Goal: Transaction & Acquisition: Purchase product/service

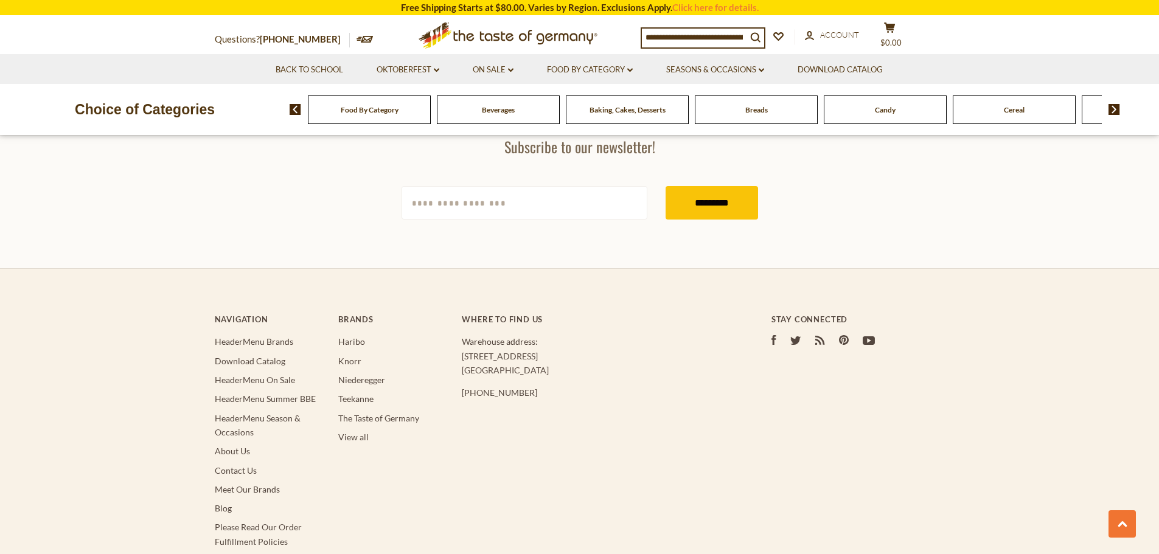
scroll to position [547, 0]
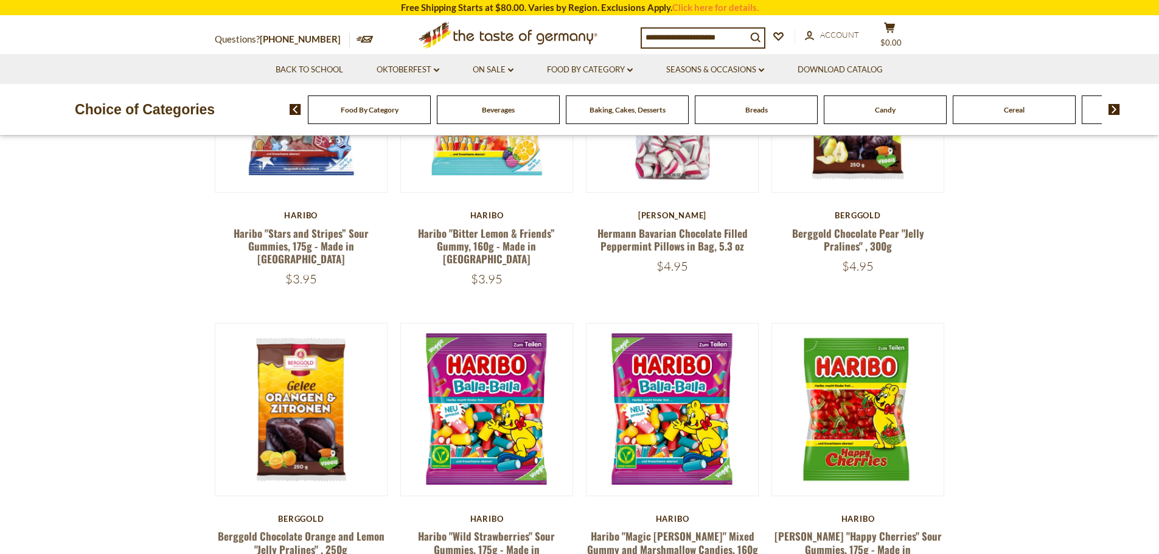
click at [393, 113] on span "Food By Category" at bounding box center [370, 109] width 58 height 9
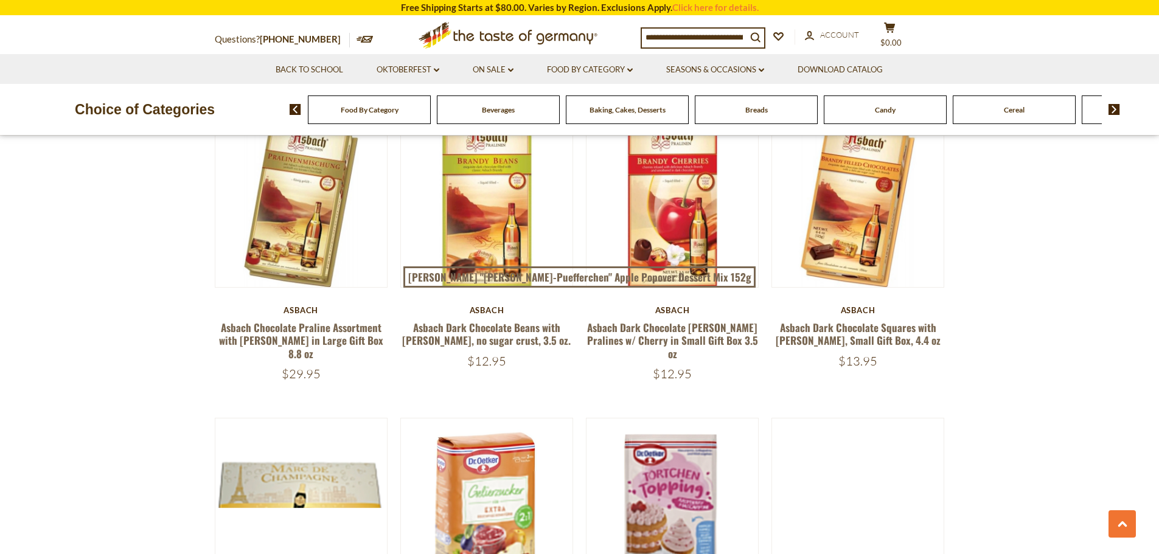
scroll to position [1764, 0]
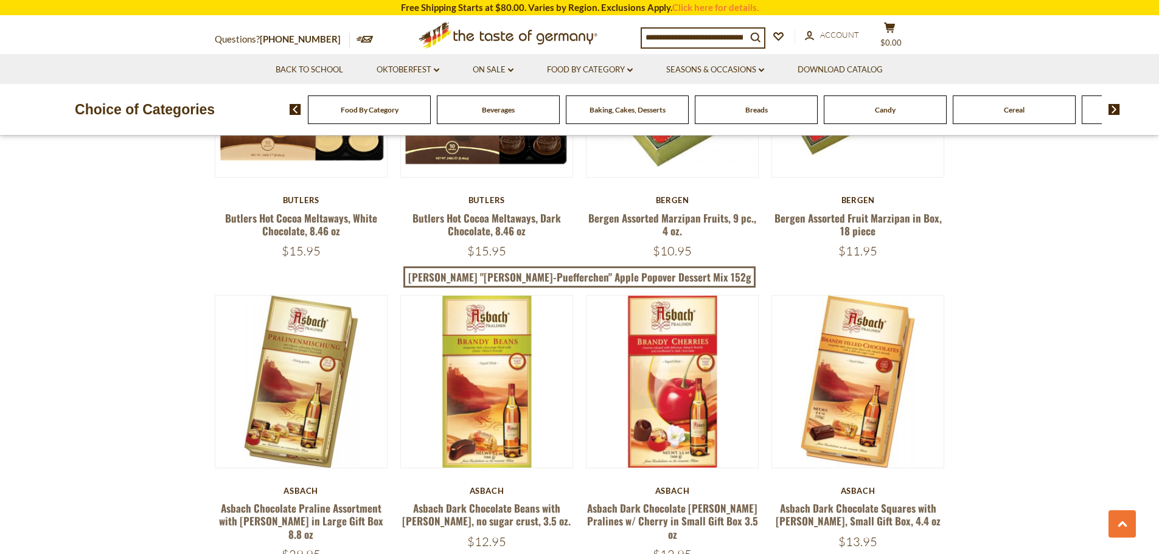
click at [379, 110] on span "Food By Category" at bounding box center [370, 109] width 58 height 9
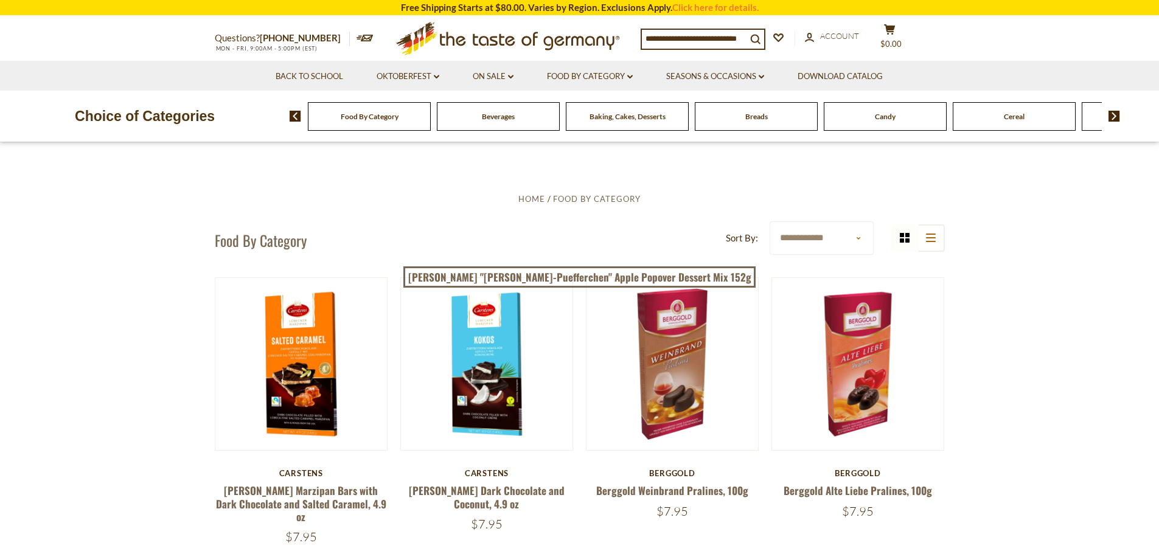
click at [883, 121] on span "Candy" at bounding box center [885, 116] width 21 height 9
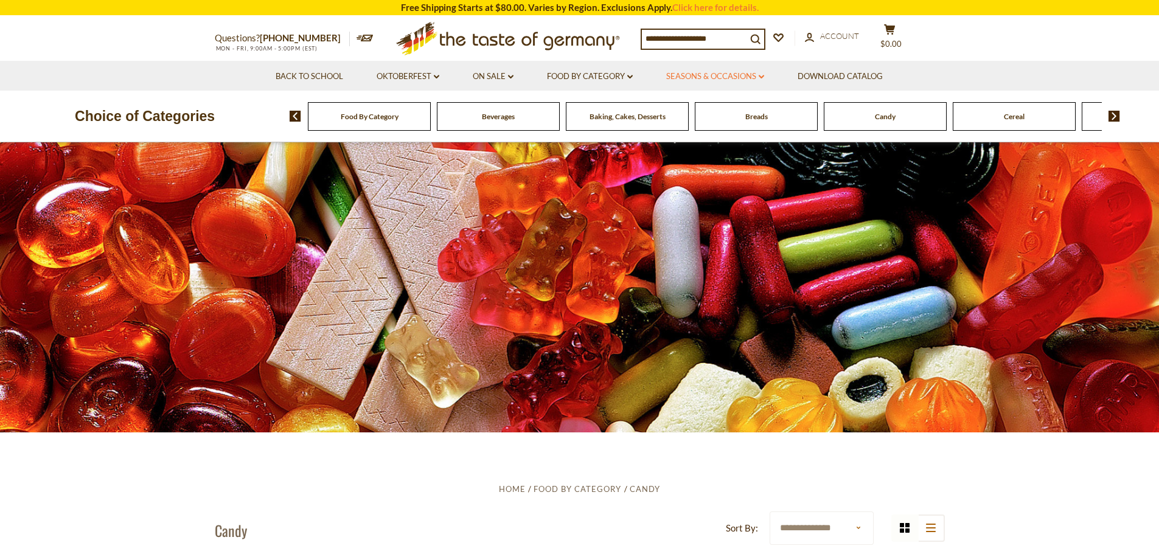
click at [759, 77] on link "Seasons & Occasions dropdown_arrow" at bounding box center [715, 76] width 98 height 13
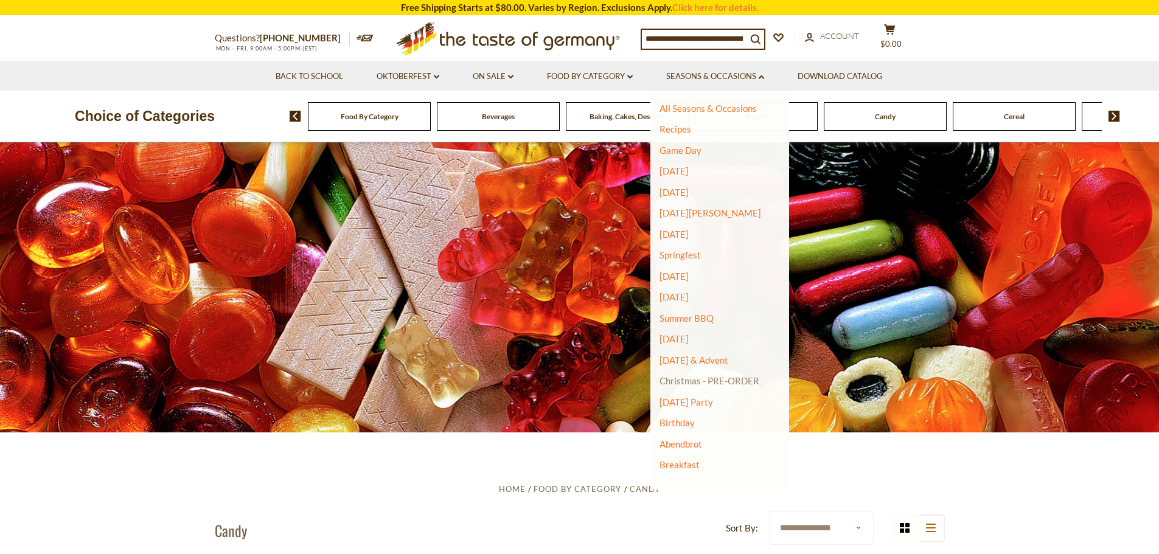
click at [716, 382] on link "Christmas - PRE-ORDER" at bounding box center [709, 380] width 100 height 17
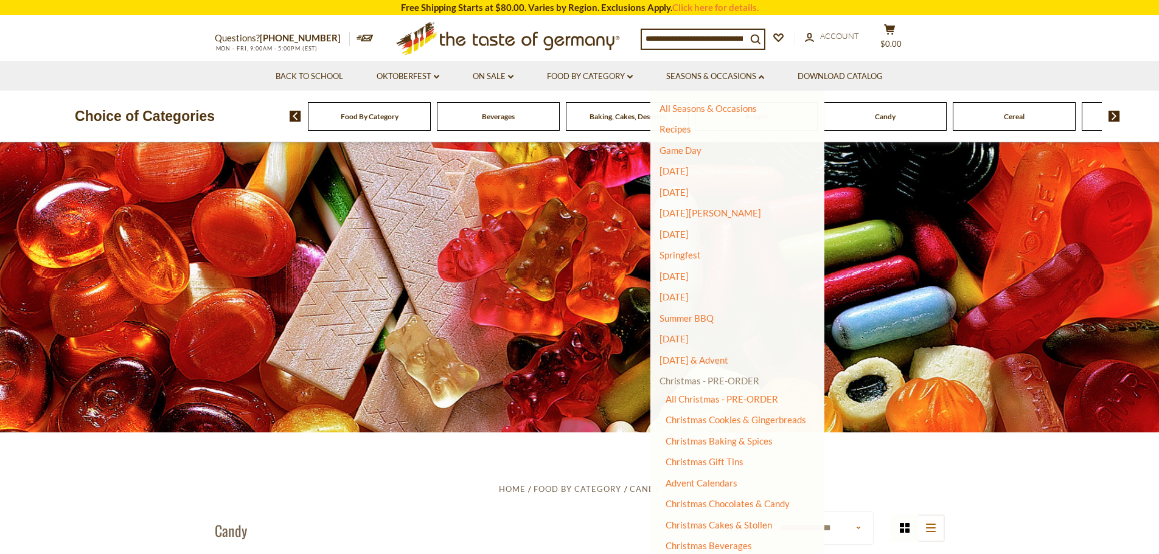
click at [742, 380] on link "Christmas - PRE-ORDER" at bounding box center [709, 380] width 100 height 17
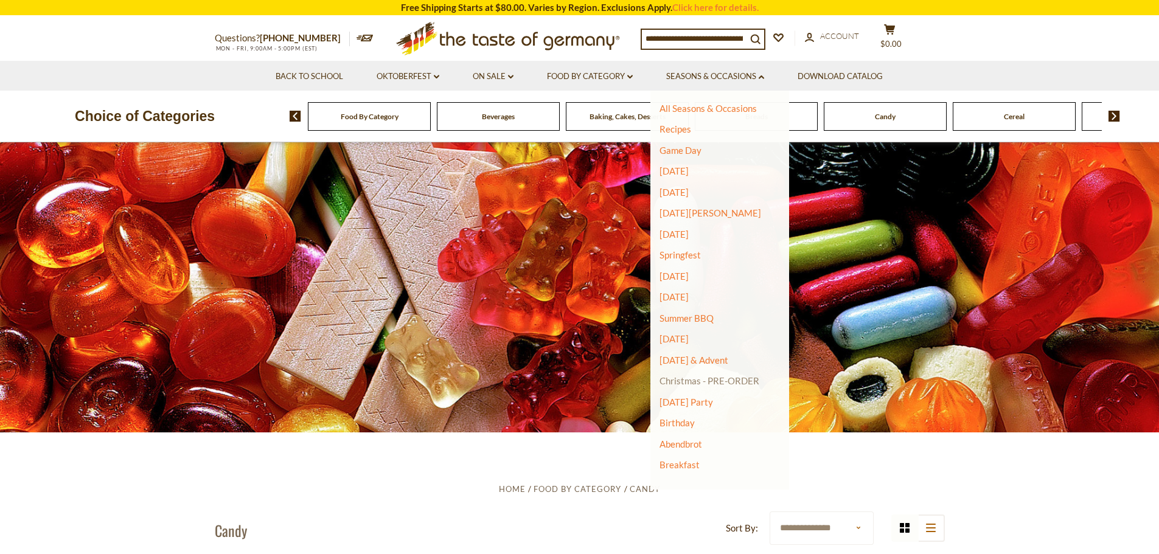
click at [754, 381] on link "Christmas - PRE-ORDER" at bounding box center [709, 380] width 100 height 17
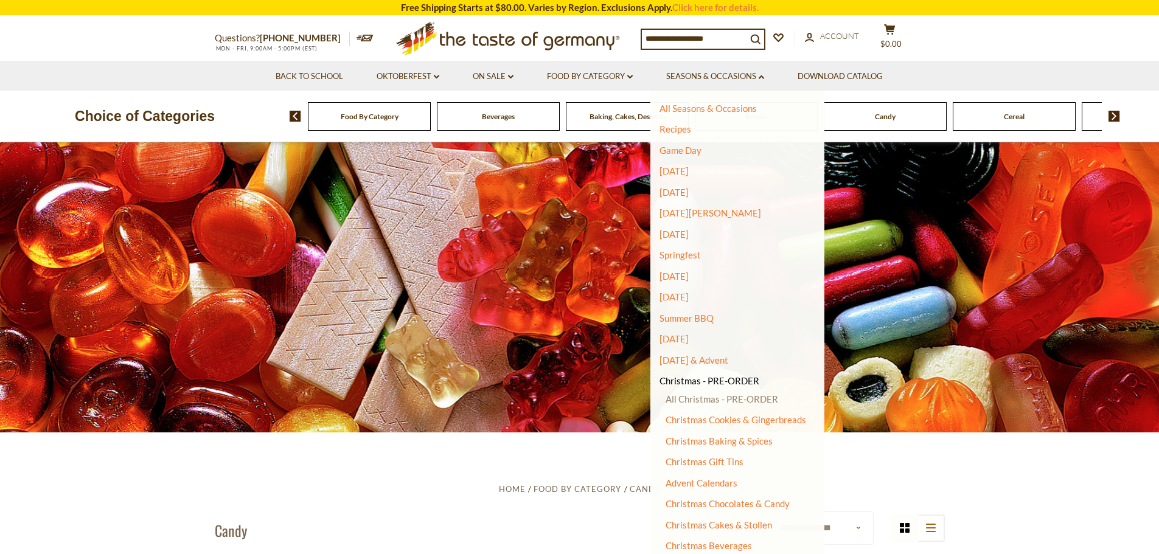
click at [744, 402] on link "All Christmas - PRE-ORDER" at bounding box center [721, 399] width 113 height 11
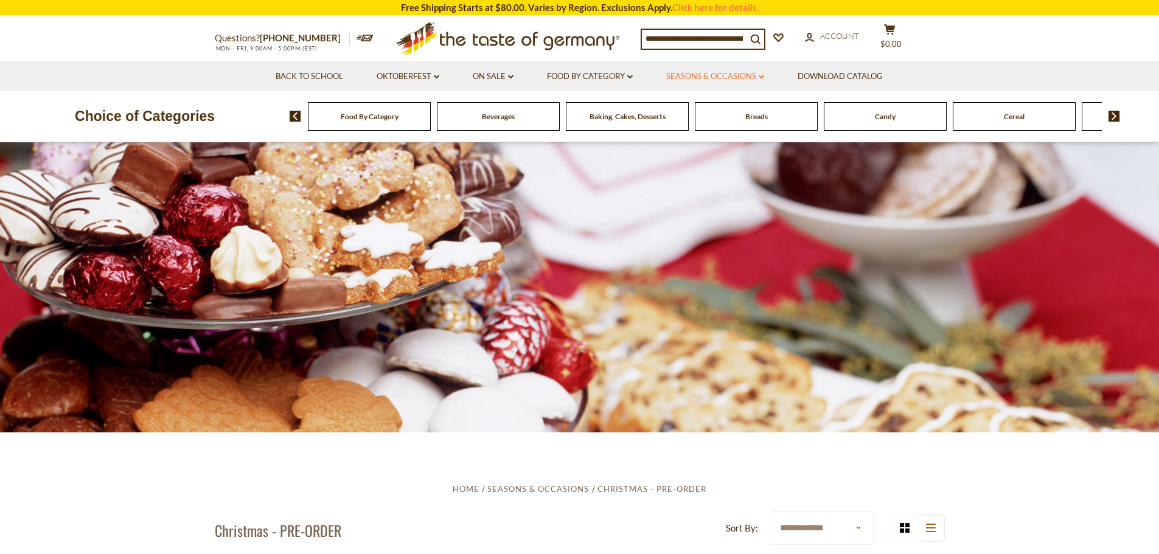
click at [742, 74] on link "Seasons & Occasions dropdown_arrow" at bounding box center [715, 76] width 98 height 13
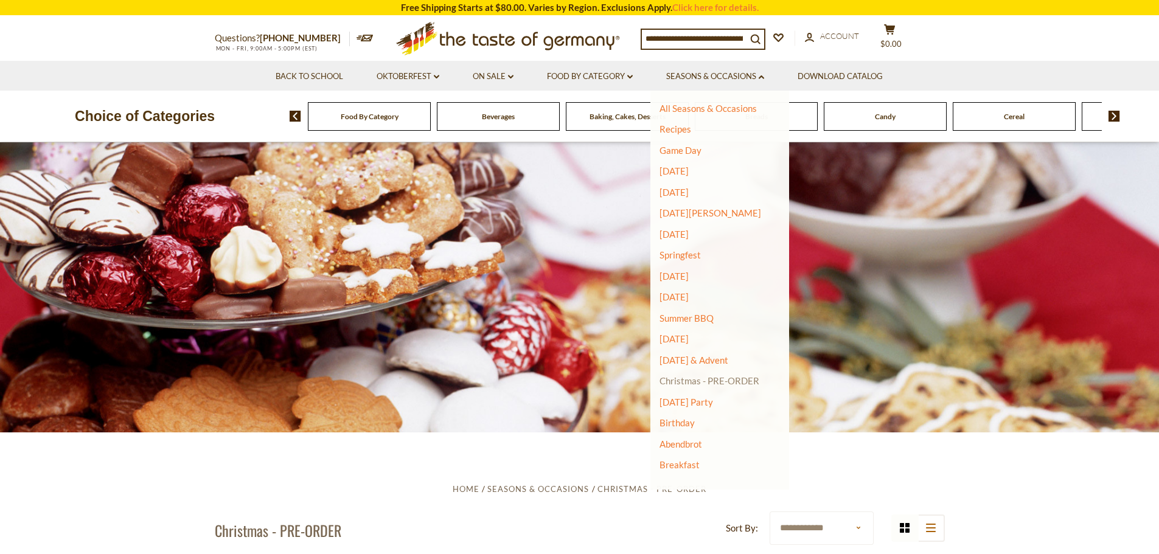
click at [733, 381] on link "Christmas - PRE-ORDER" at bounding box center [709, 380] width 100 height 17
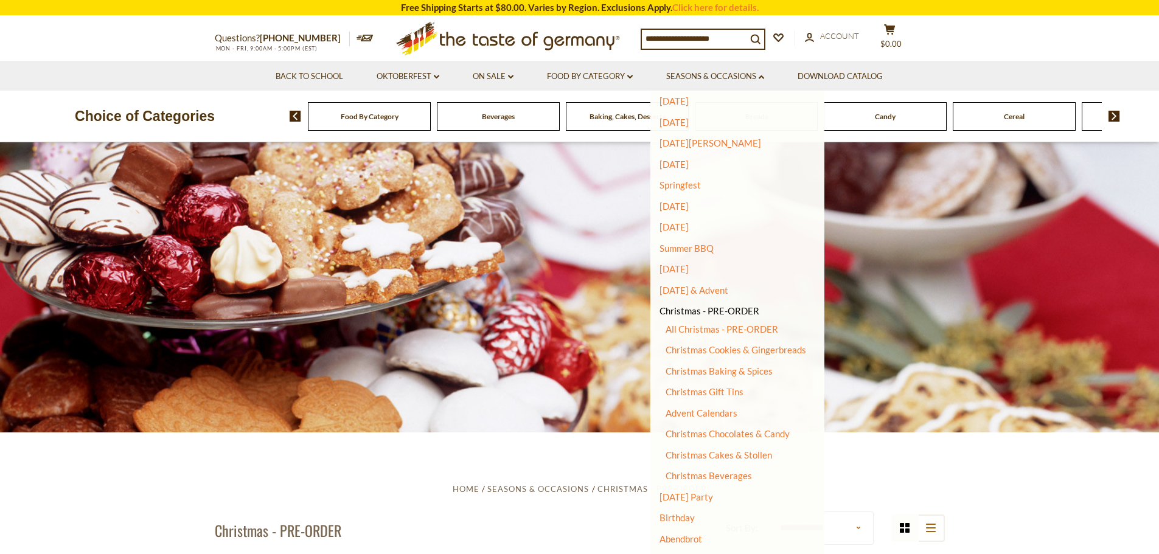
scroll to position [78, 0]
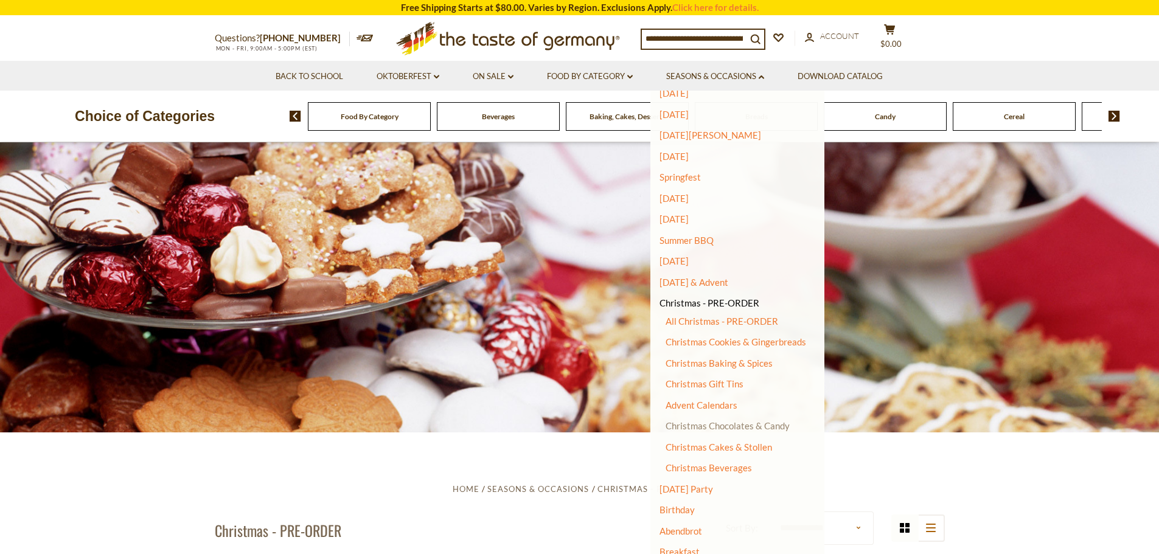
click at [735, 422] on link "Christmas Chocolates & Candy" at bounding box center [727, 425] width 124 height 11
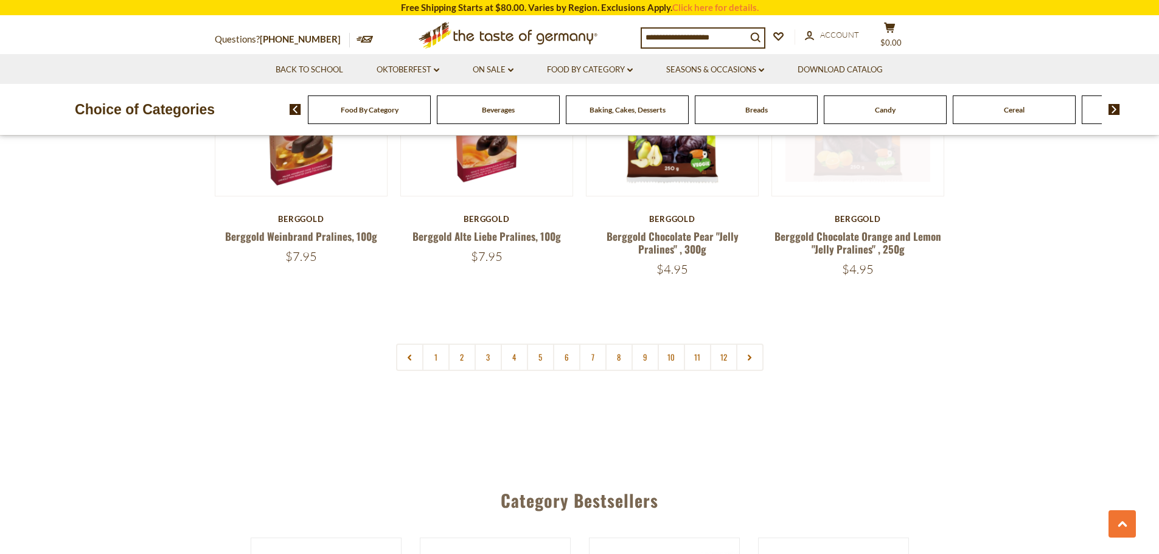
scroll to position [2741, 0]
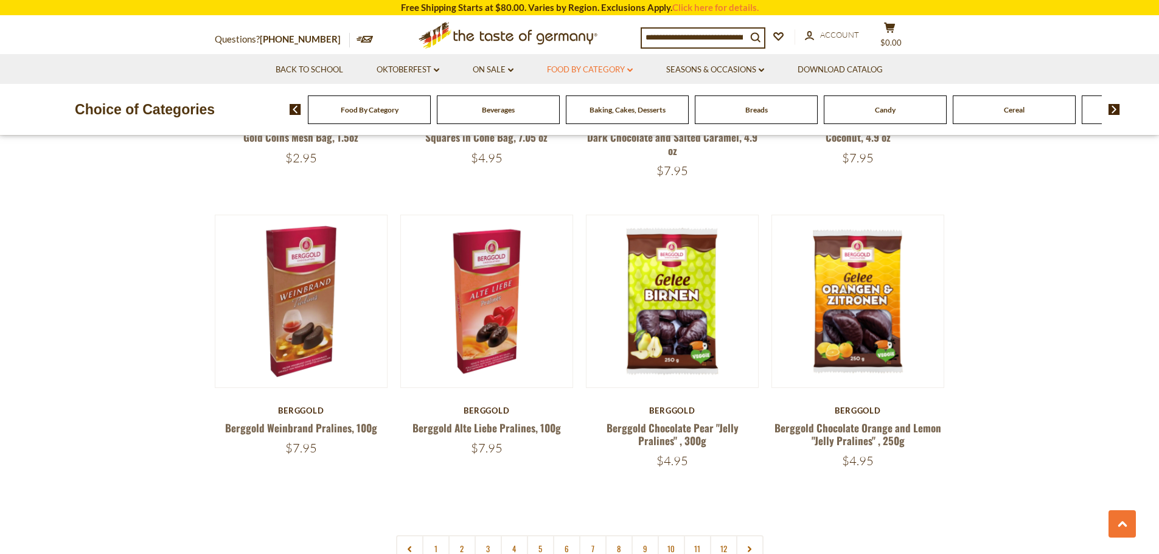
click at [619, 72] on link "Food By Category dropdown_arrow" at bounding box center [590, 69] width 86 height 13
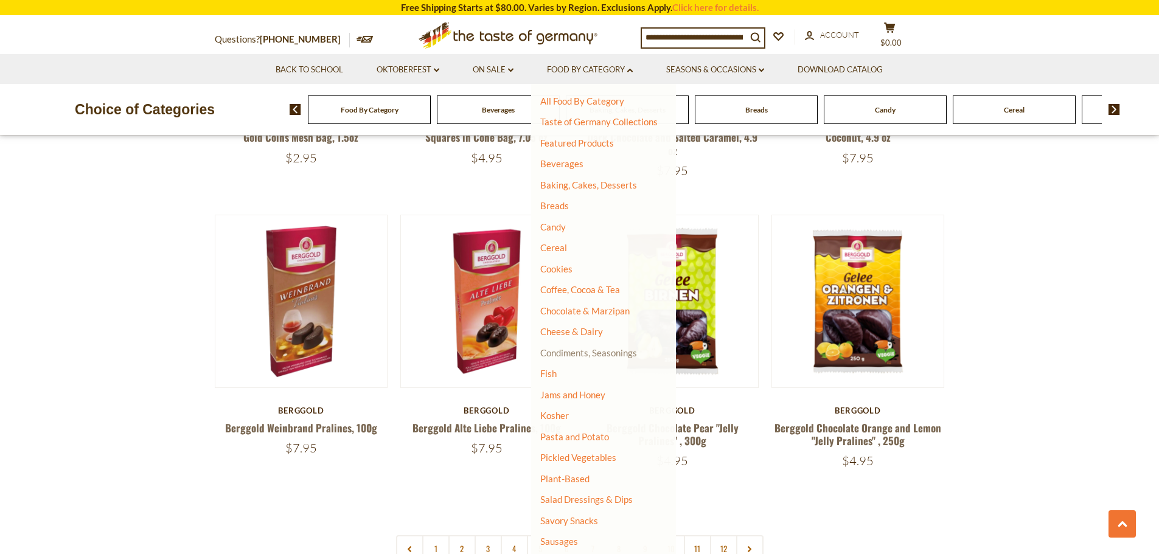
scroll to position [0, 0]
click at [574, 316] on link "Chocolate & Marzipan" at bounding box center [584, 311] width 89 height 11
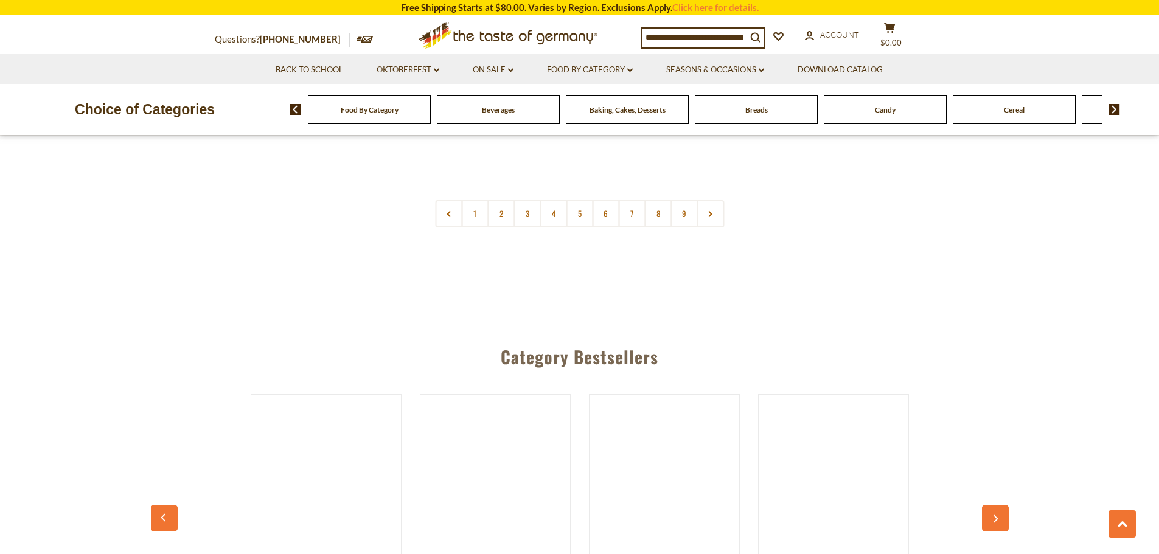
scroll to position [3041, 0]
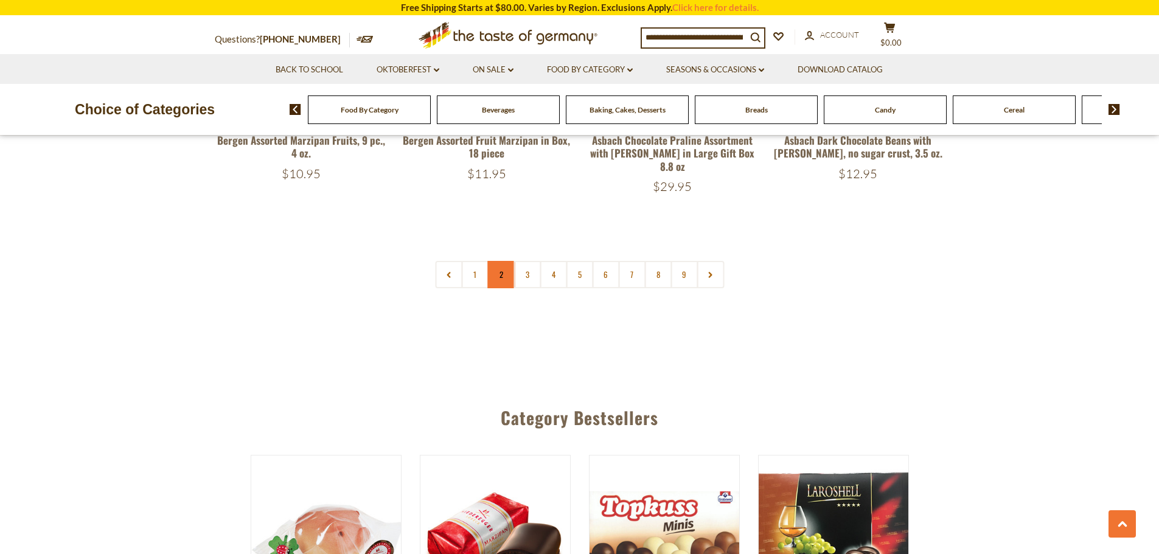
click at [499, 261] on link "2" at bounding box center [500, 274] width 27 height 27
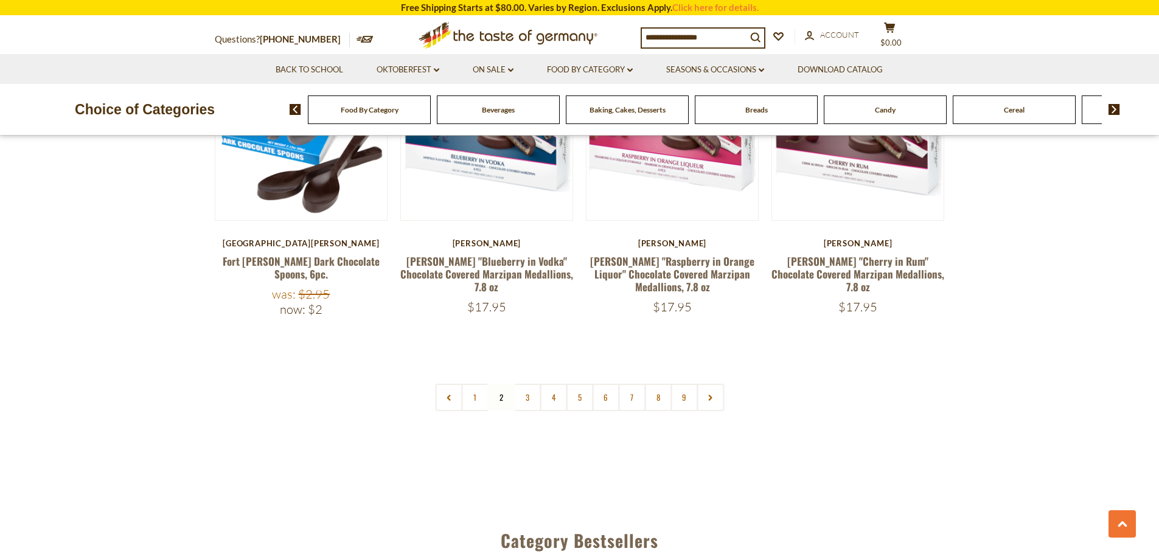
scroll to position [2944, 0]
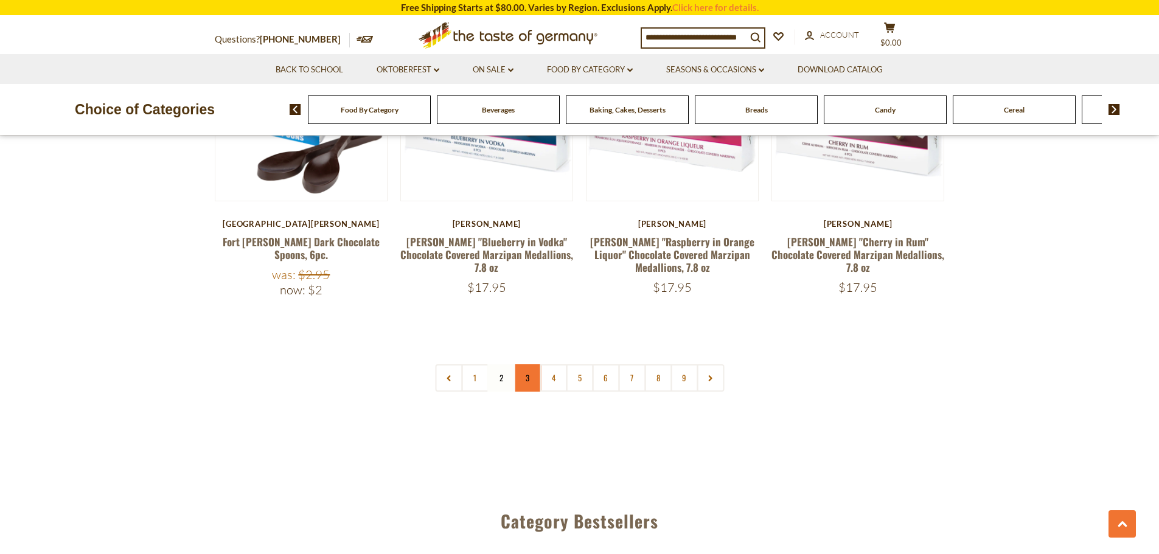
click at [531, 364] on link "3" at bounding box center [526, 377] width 27 height 27
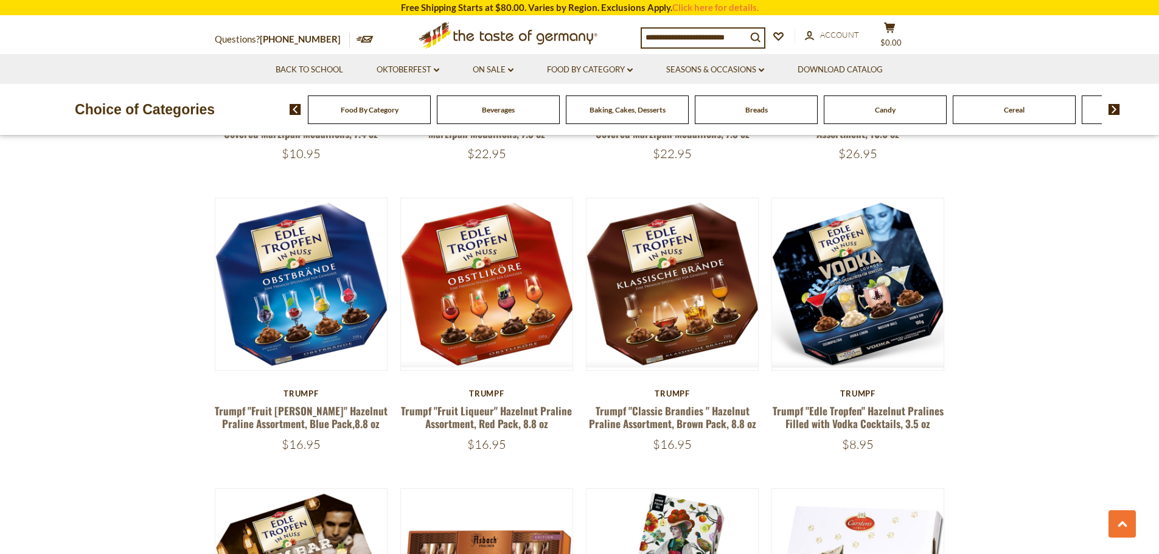
scroll to position [998, 0]
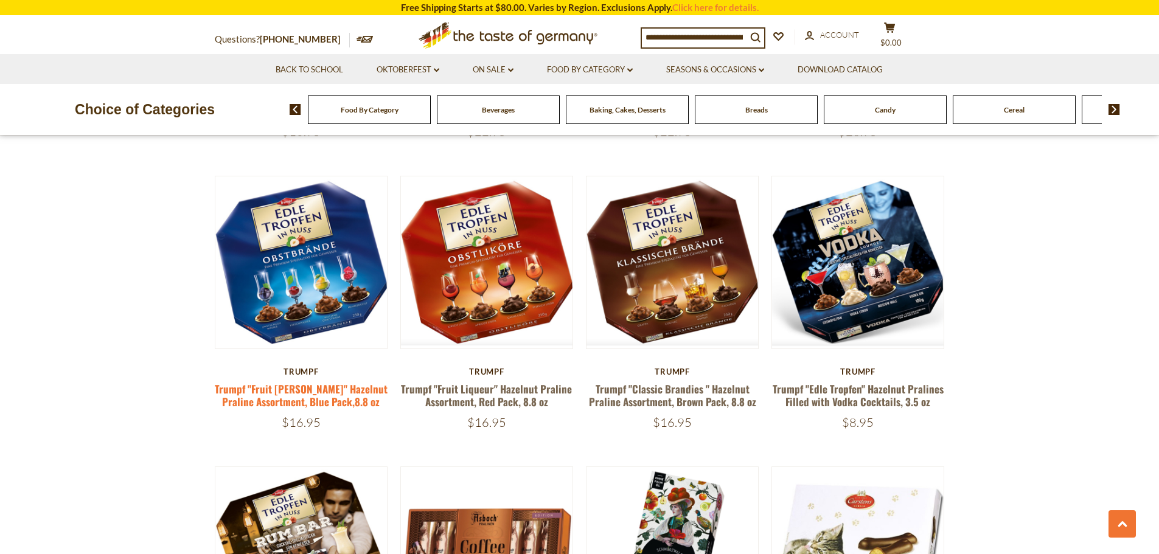
click at [347, 398] on link "Trumpf "Fruit Brandy" Hazelnut Praline Assortment, Blue Pack,8.8 oz" at bounding box center [301, 395] width 173 height 28
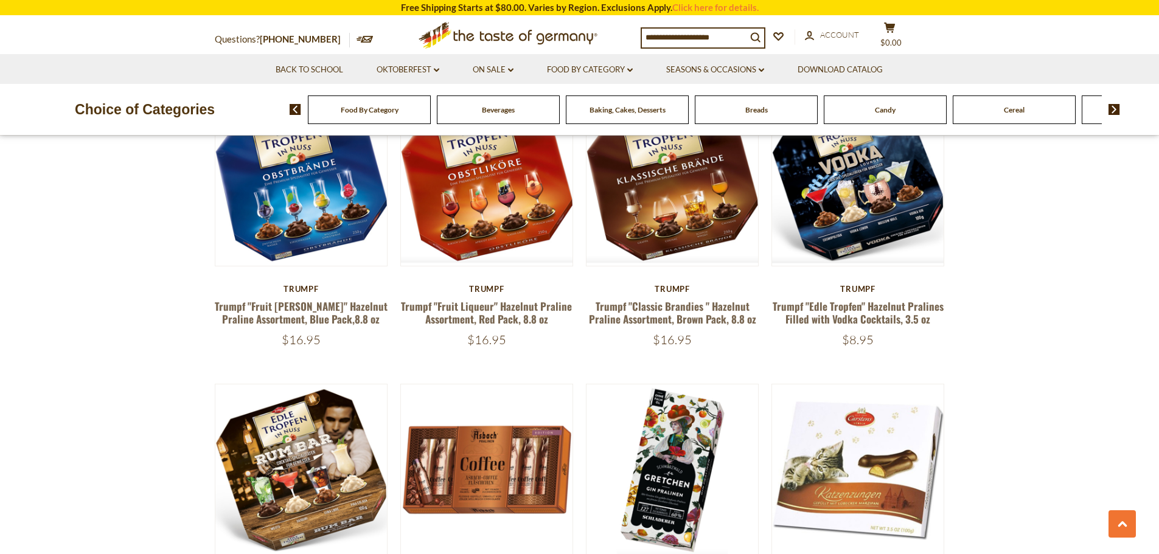
scroll to position [1095, 0]
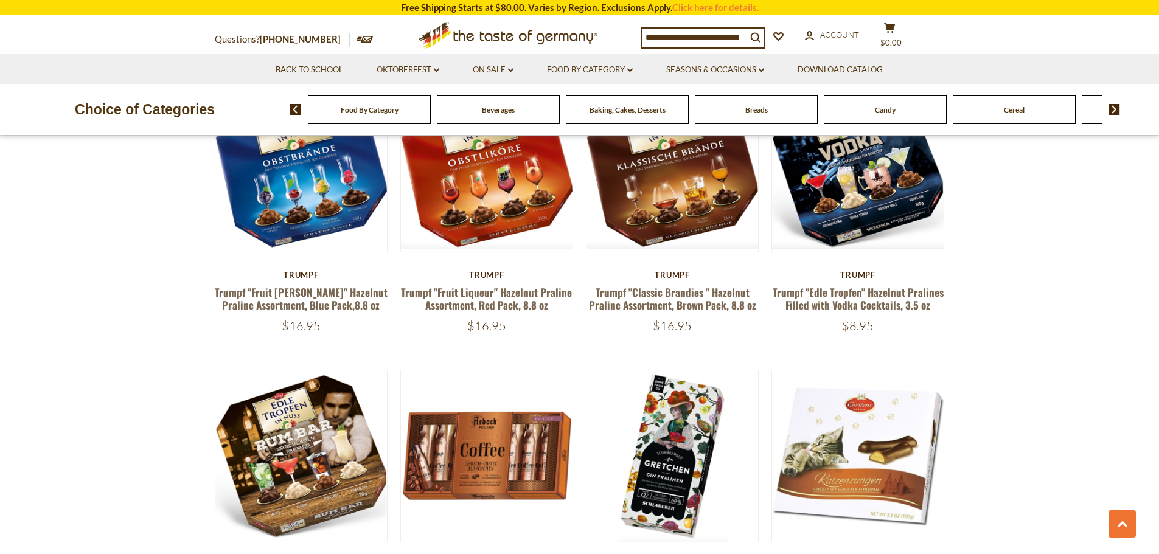
click at [716, 38] on input at bounding box center [694, 37] width 105 height 17
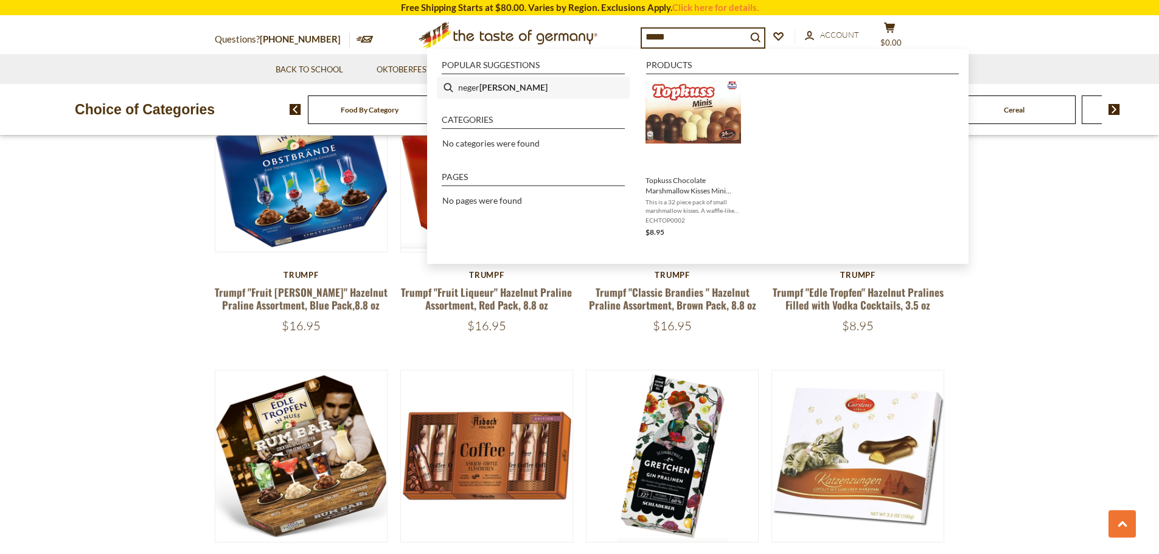
click at [498, 83] on li "neger [PERSON_NAME]" at bounding box center [533, 88] width 193 height 22
type input "*********"
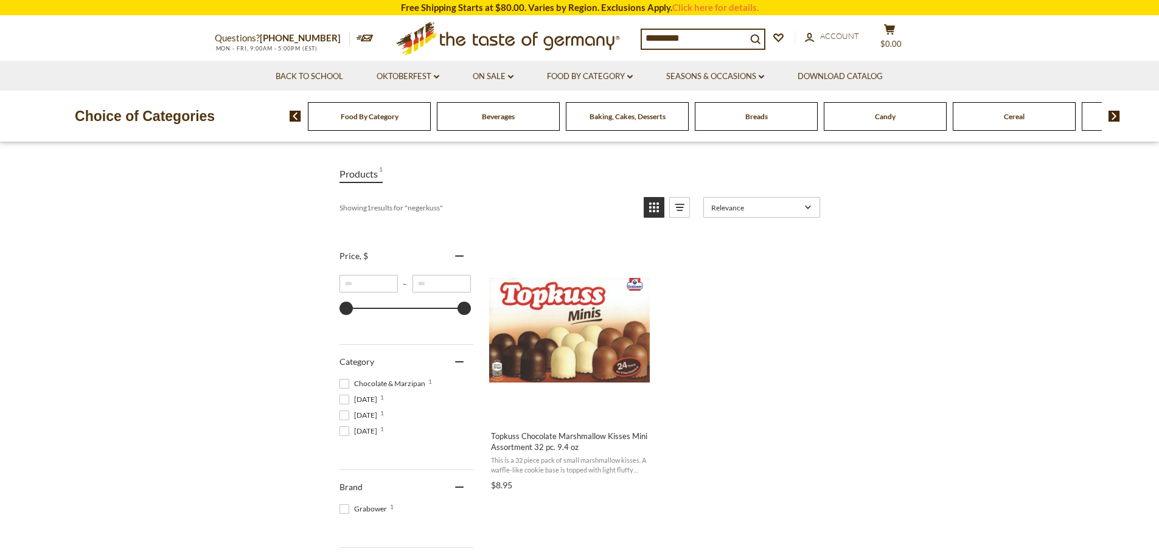
scroll to position [122, 0]
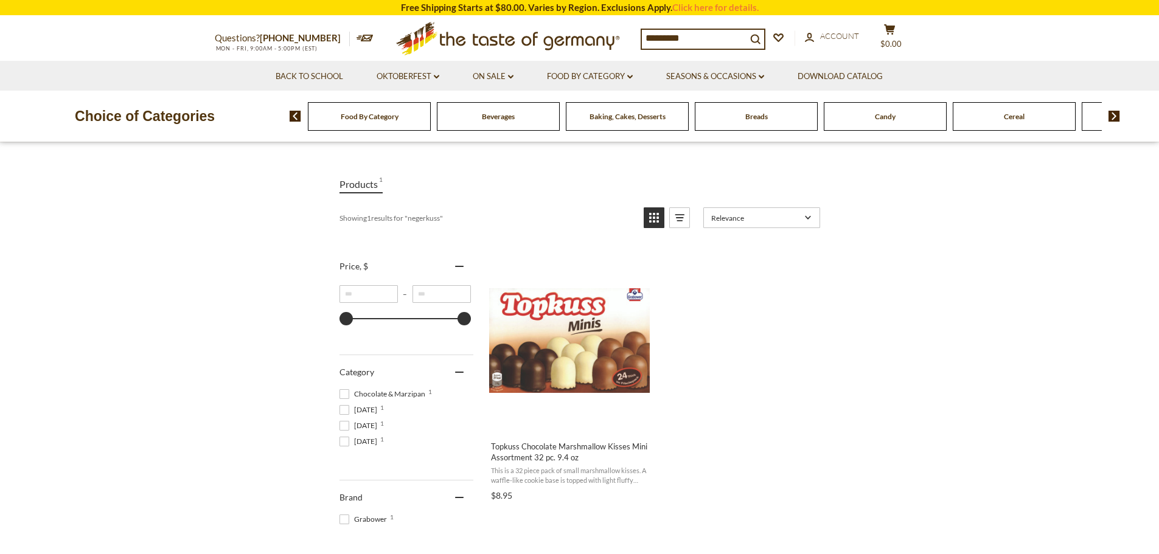
drag, startPoint x: 688, startPoint y: 38, endPoint x: 623, endPoint y: 36, distance: 65.1
click at [623, 36] on div "Questions? 800-881-6419 MON - FRI, 9:00AM - 5:00PM (EST) .st0{fill:#EDD300;} .s…" at bounding box center [580, 38] width 748 height 44
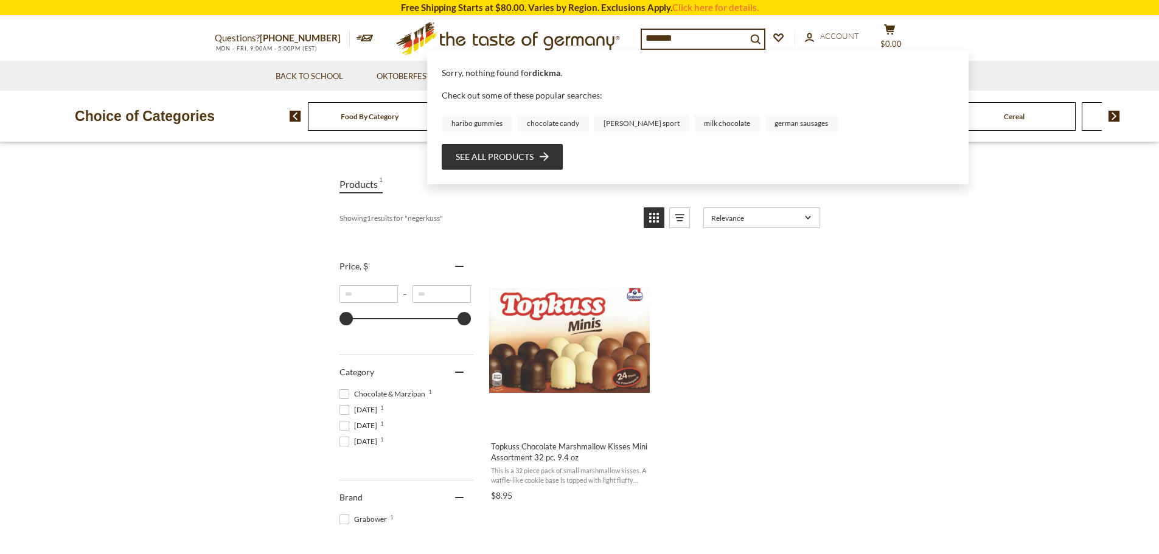
type input "********"
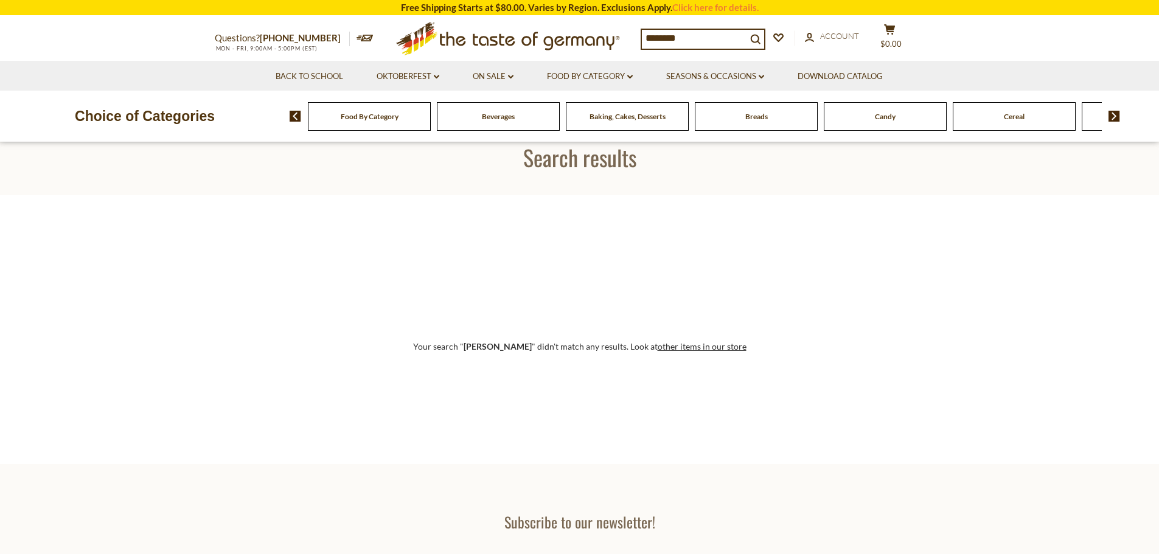
scroll to position [122, 0]
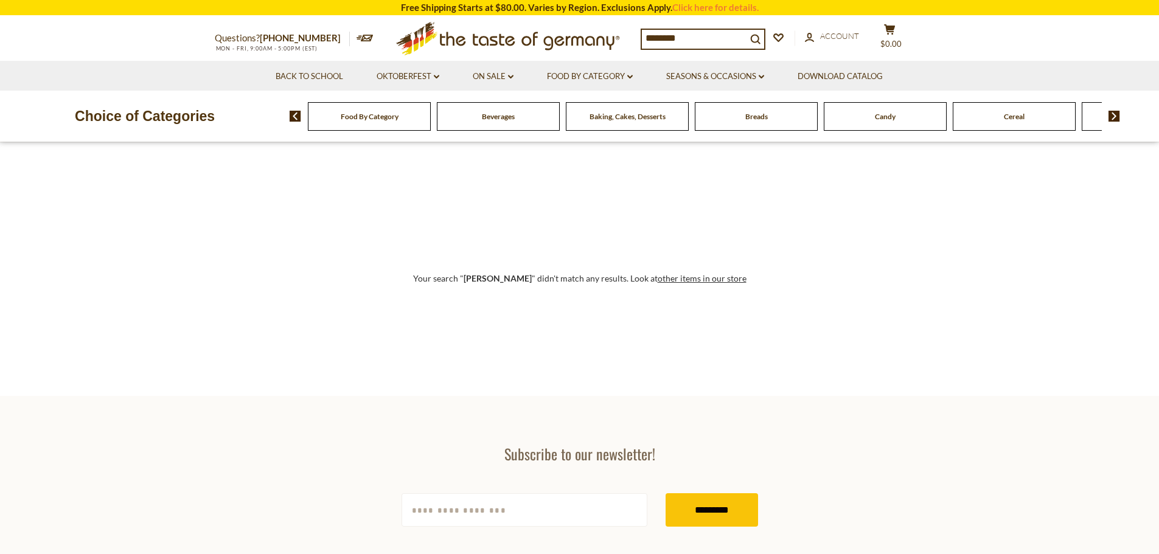
drag, startPoint x: 695, startPoint y: 41, endPoint x: 619, endPoint y: 40, distance: 76.0
click at [619, 40] on div "Questions? [PHONE_NUMBER] MON - FRI, 9:00AM - 5:00PM (EST) .st0{fill:#EDD300;} …" at bounding box center [580, 38] width 748 height 44
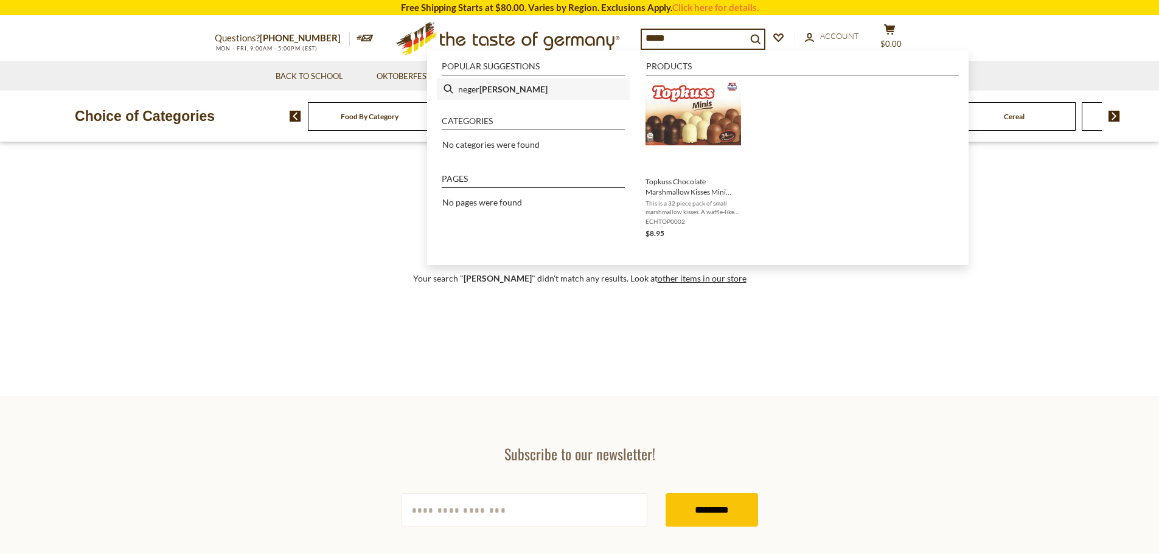
click at [459, 87] on li "neger [PERSON_NAME]" at bounding box center [533, 89] width 193 height 22
type input "*********"
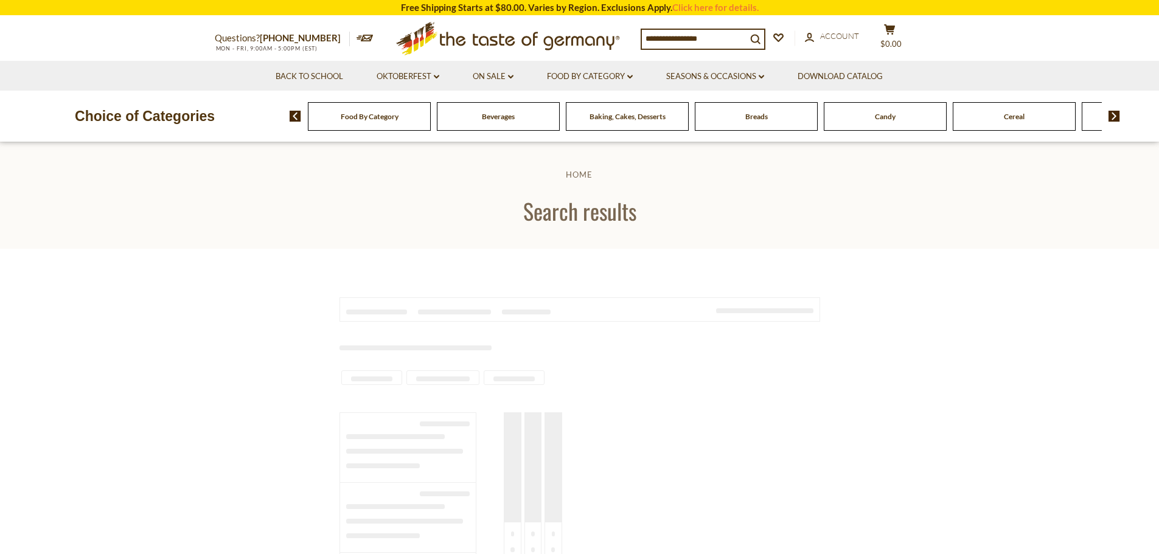
type input "*********"
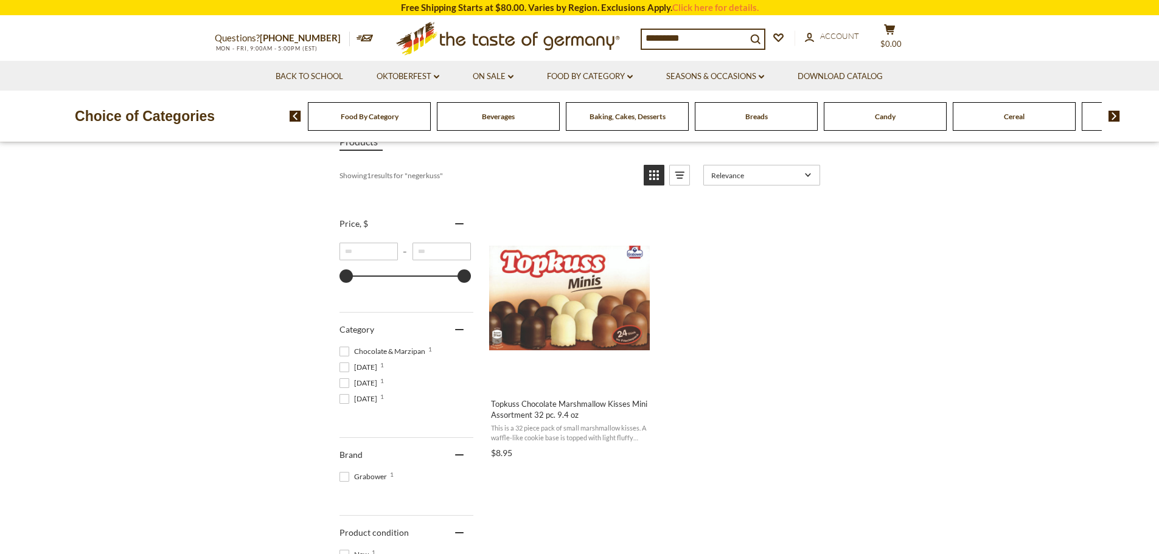
scroll to position [182, 0]
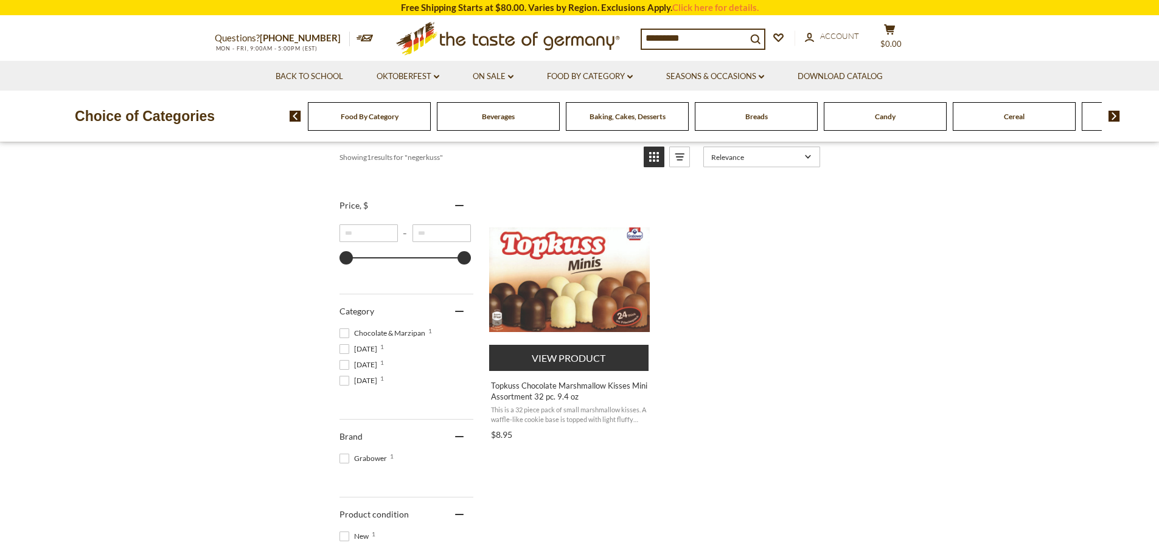
click at [595, 302] on img "Topkuss Chocolate Marshmallow Kisses Mini Assortment 32 pc. 9.4 oz" at bounding box center [569, 279] width 161 height 105
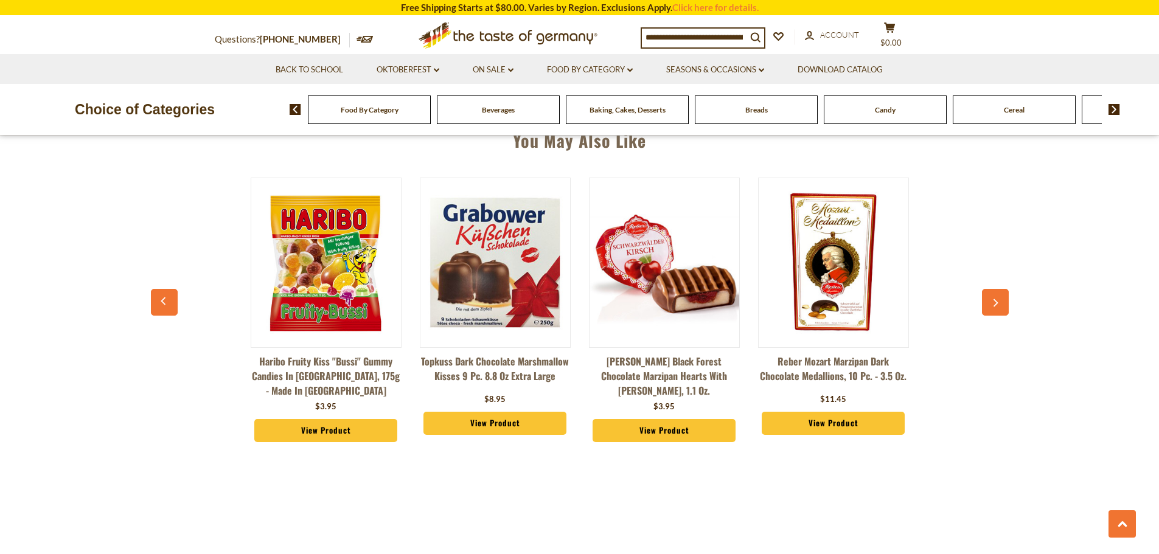
scroll to position [912, 0]
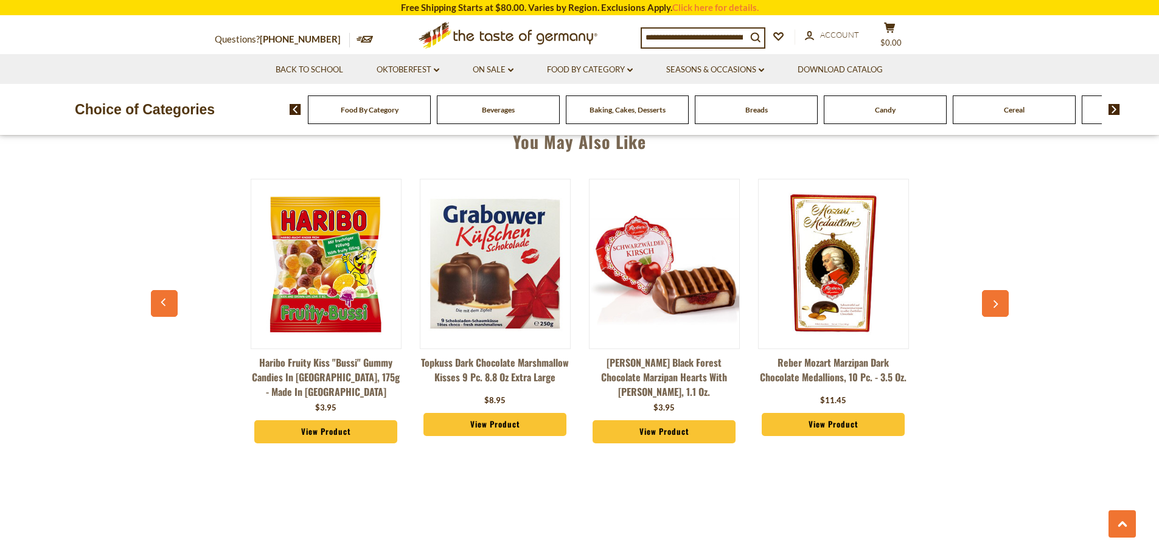
click at [523, 266] on img at bounding box center [495, 264] width 150 height 150
